Goal: Navigation & Orientation: Find specific page/section

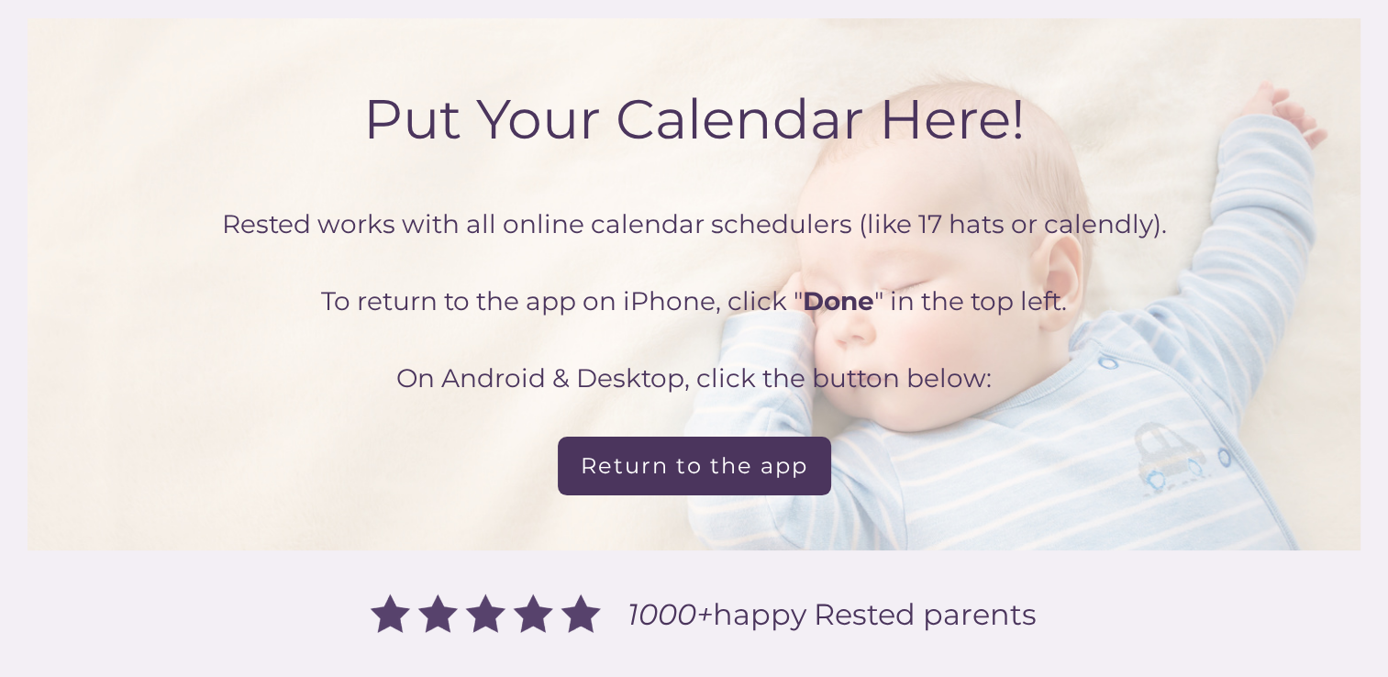
click at [993, 130] on div "Put Your Calendar Here!" at bounding box center [694, 100] width 1333 height 165
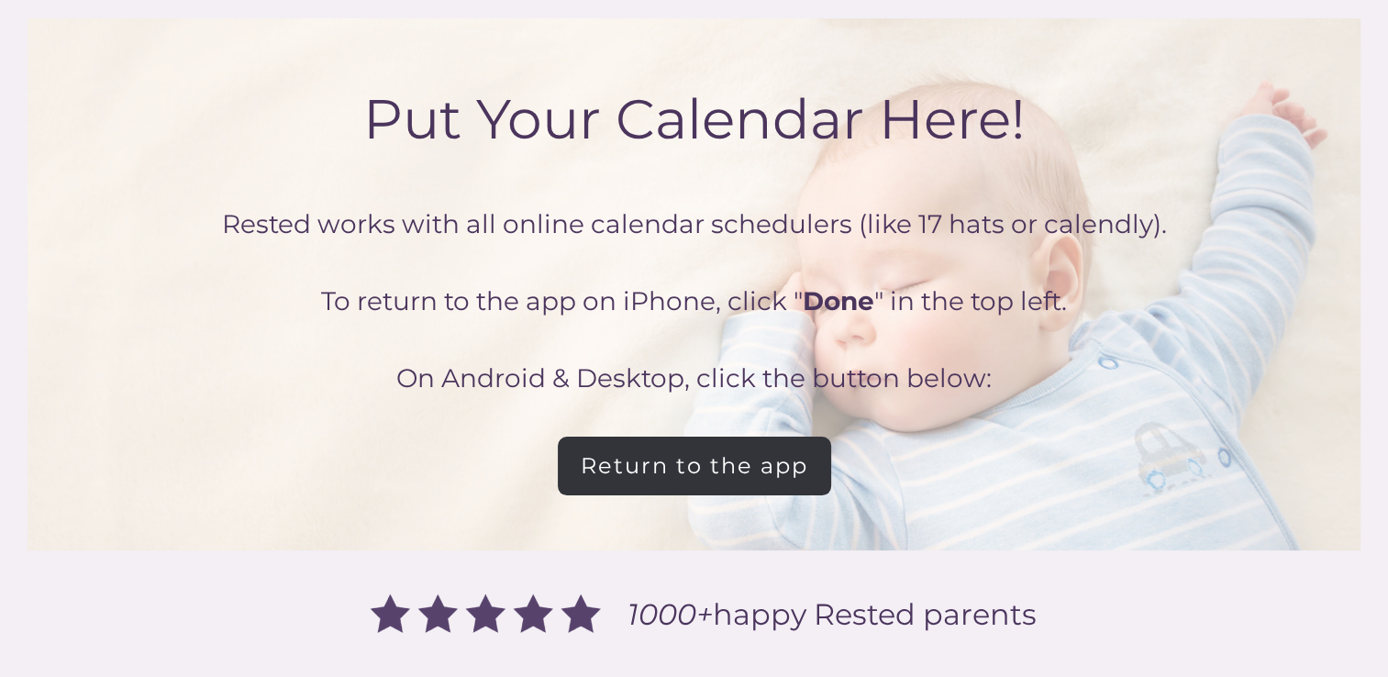
drag, startPoint x: 993, startPoint y: 130, endPoint x: 633, endPoint y: 461, distance: 488.9
click at [633, 461] on link "Return to the app" at bounding box center [694, 466] width 273 height 59
click at [761, 489] on link "Return to the app" at bounding box center [694, 466] width 273 height 59
